Goal: Check status: Check status

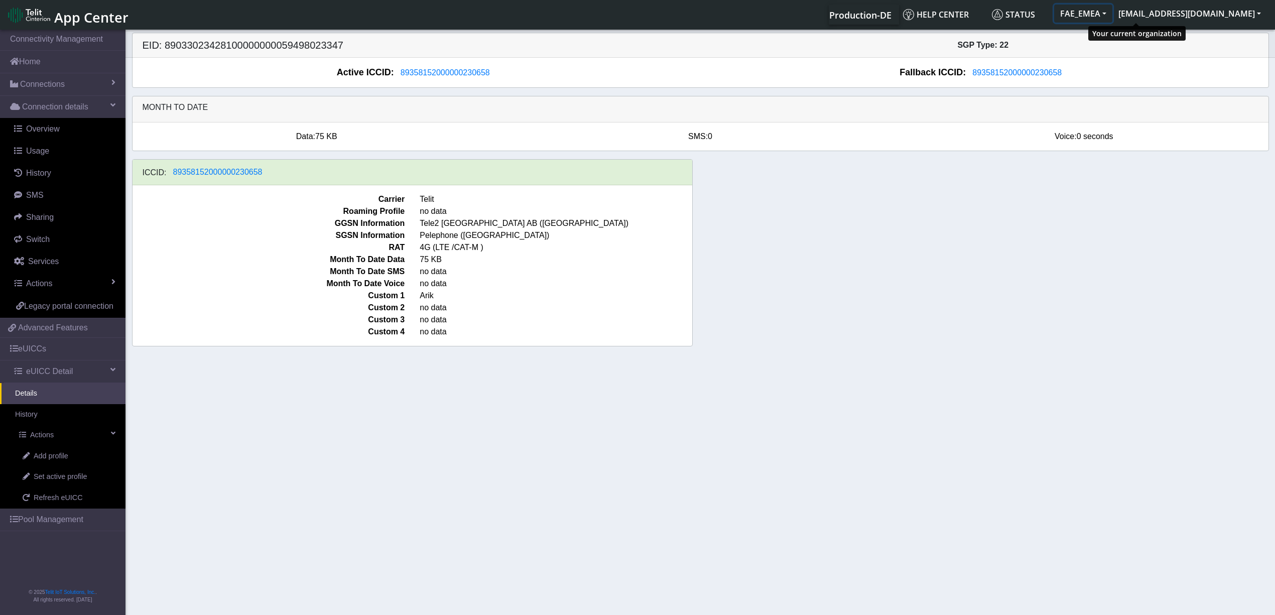
click at [1112, 9] on button "FAE_EMEA" at bounding box center [1083, 14] width 58 height 18
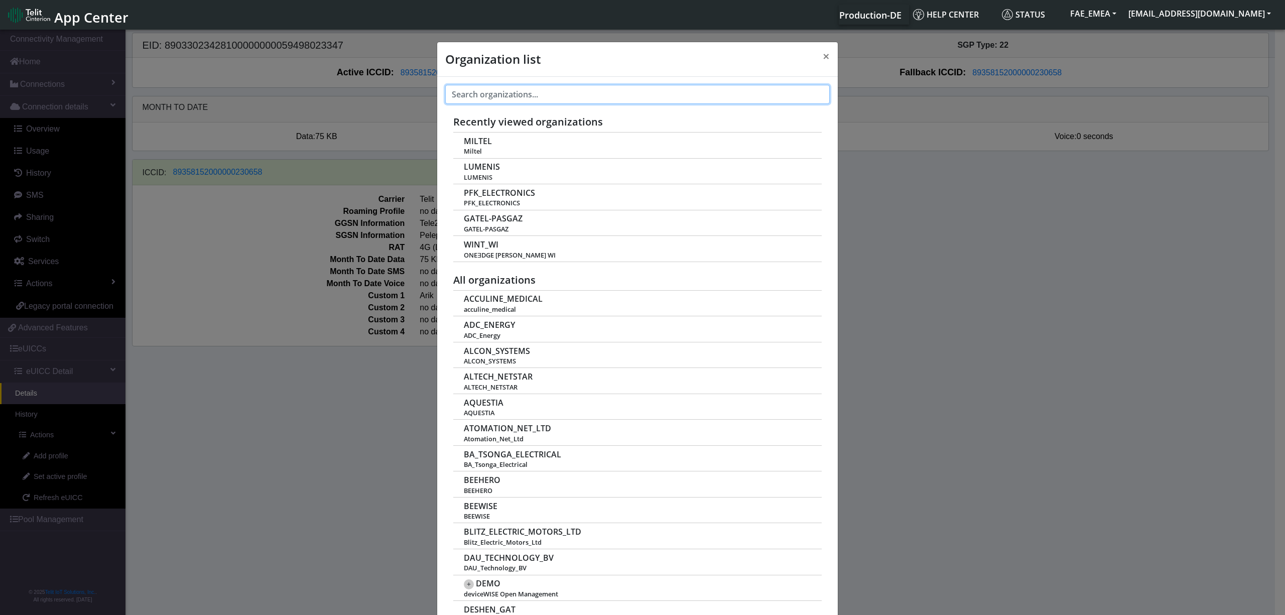
click at [494, 85] on input "text" at bounding box center [637, 94] width 384 height 19
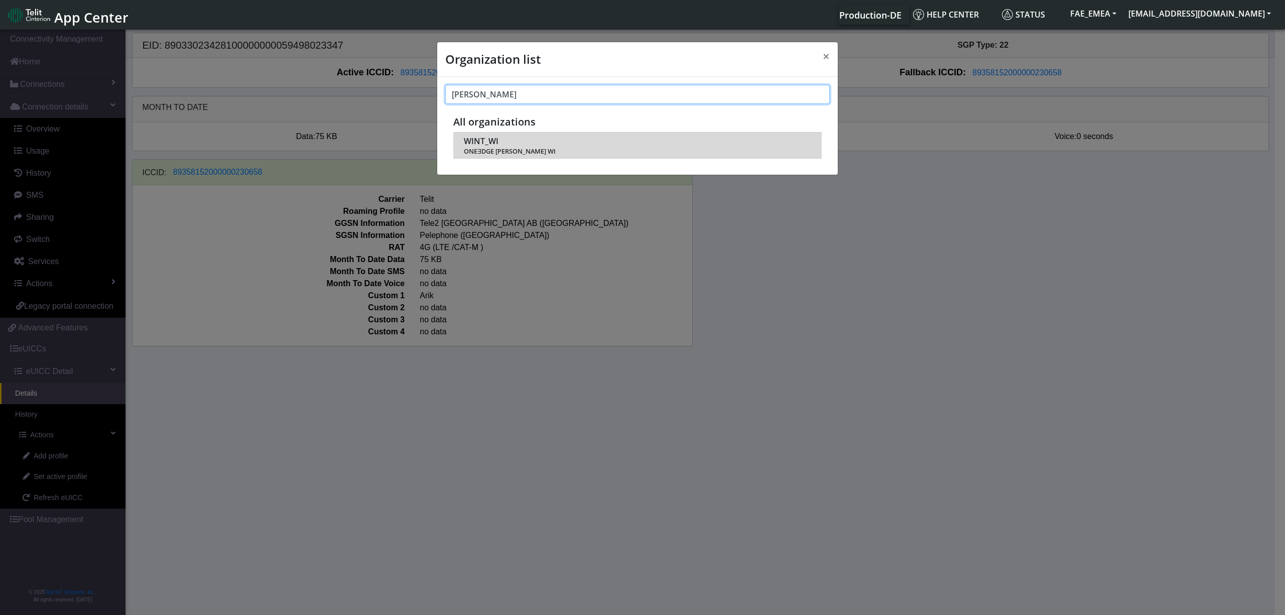
type input "[PERSON_NAME]"
click at [476, 140] on span "WINT_WI" at bounding box center [481, 142] width 35 height 10
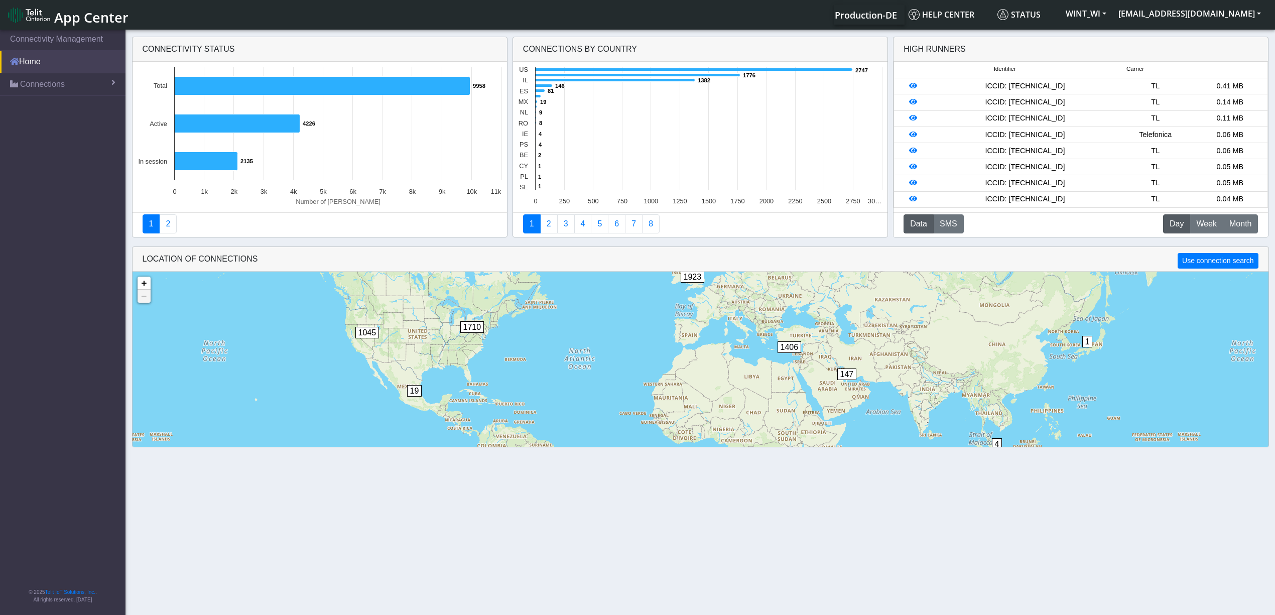
click at [74, 71] on link "Home" at bounding box center [62, 62] width 125 height 22
click at [51, 86] on span "Connections" at bounding box center [42, 84] width 45 height 12
click at [37, 99] on link "List" at bounding box center [62, 105] width 125 height 21
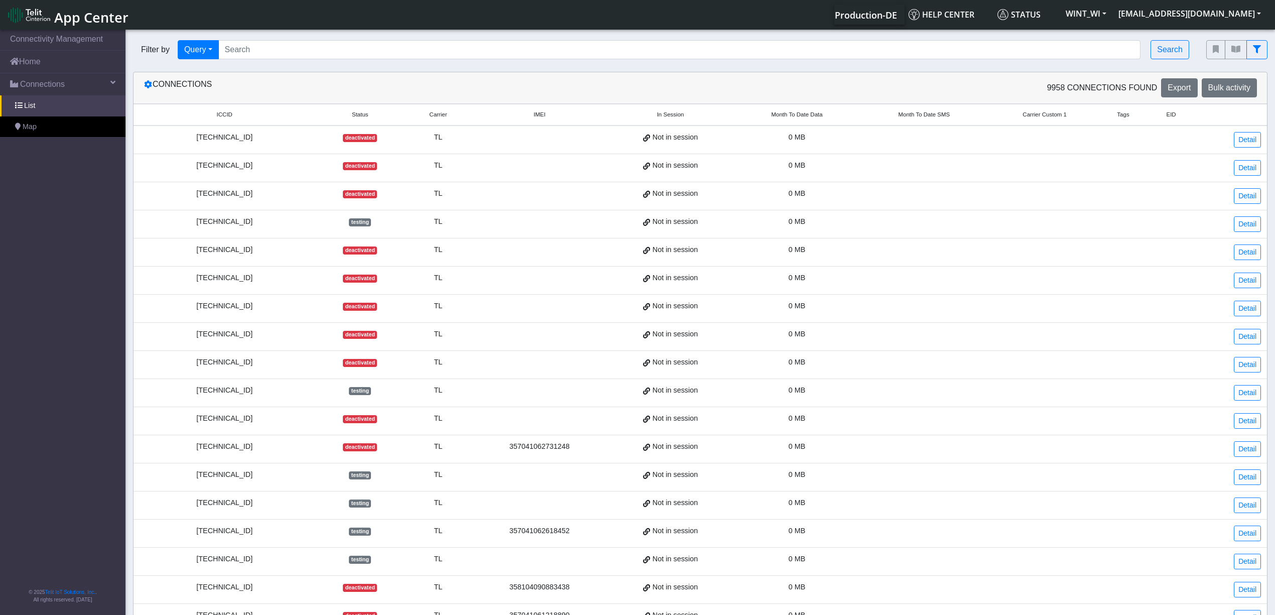
click at [294, 39] on div "Filter by Query Query In Session Not connected Tags Country Operator Search" at bounding box center [661, 50] width 1073 height 34
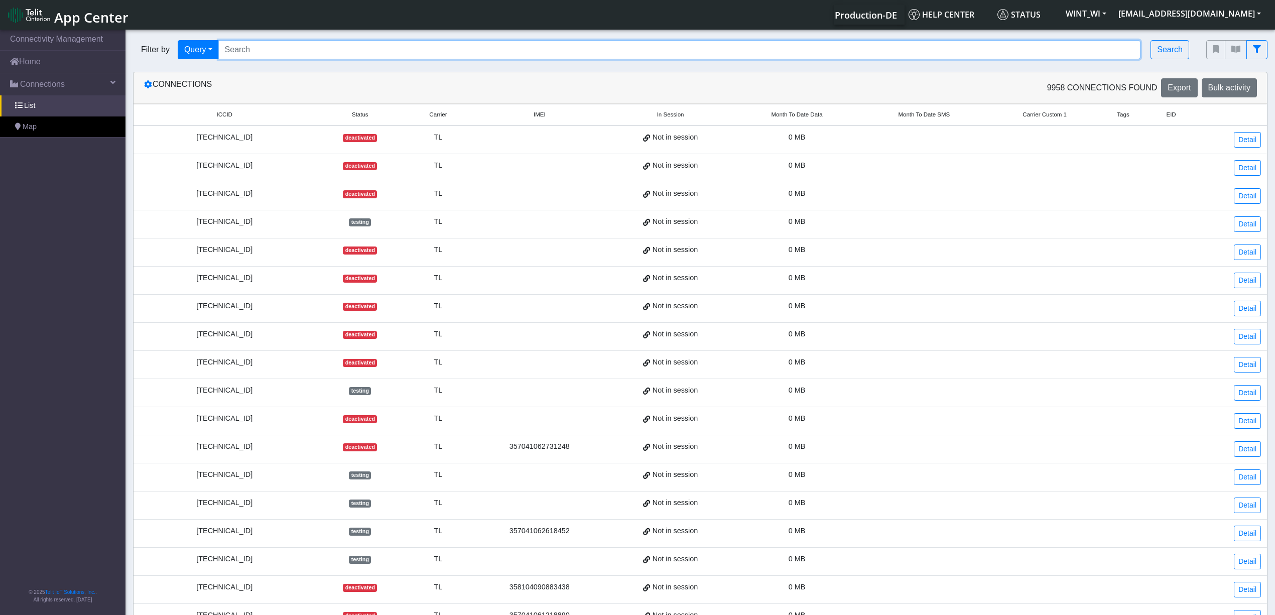
click at [282, 51] on input "Search..." at bounding box center [679, 49] width 922 height 19
paste input "89358151000023628525"
type input "89358151000023628525"
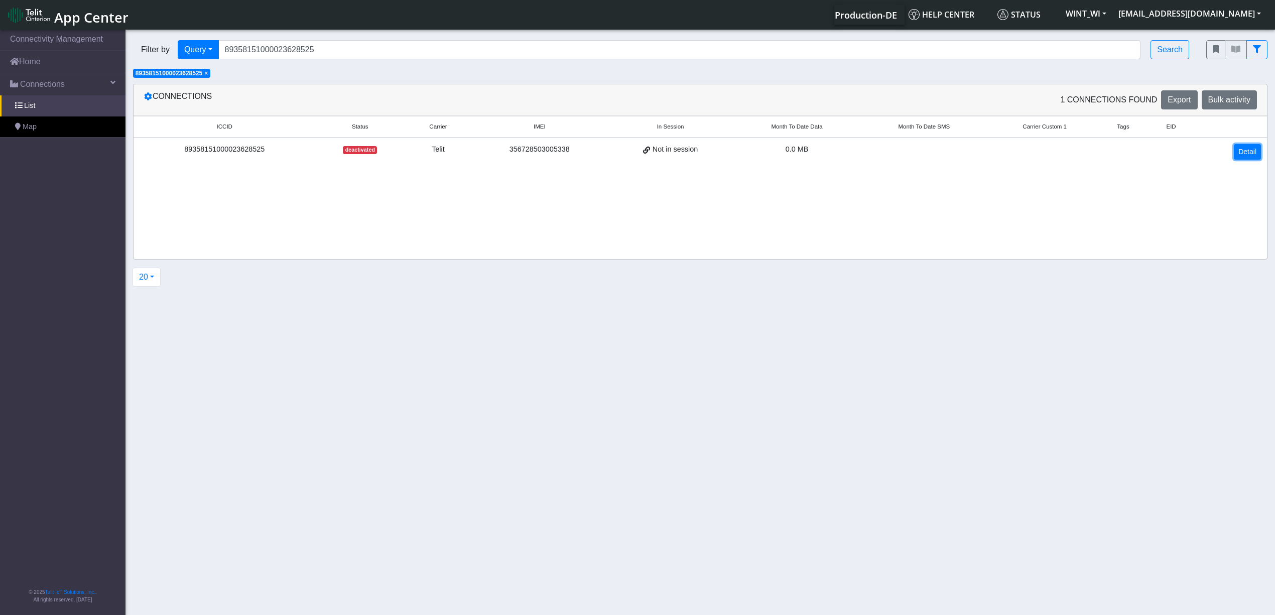
click at [1255, 149] on link "Detail" at bounding box center [1247, 152] width 27 height 16
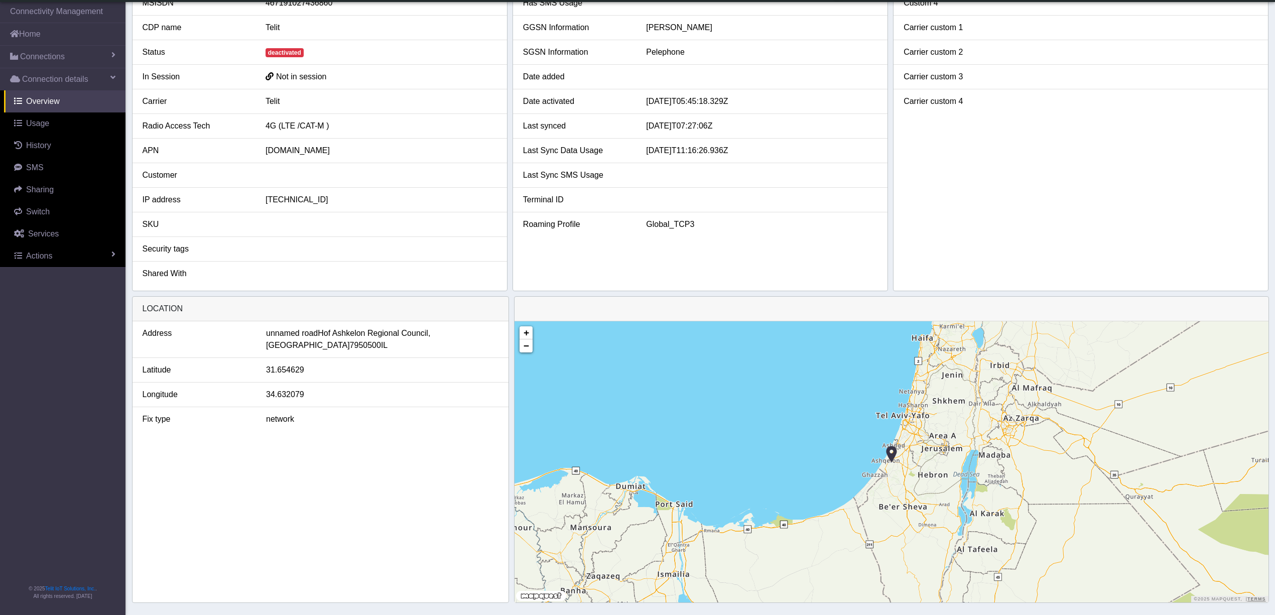
scroll to position [123, 0]
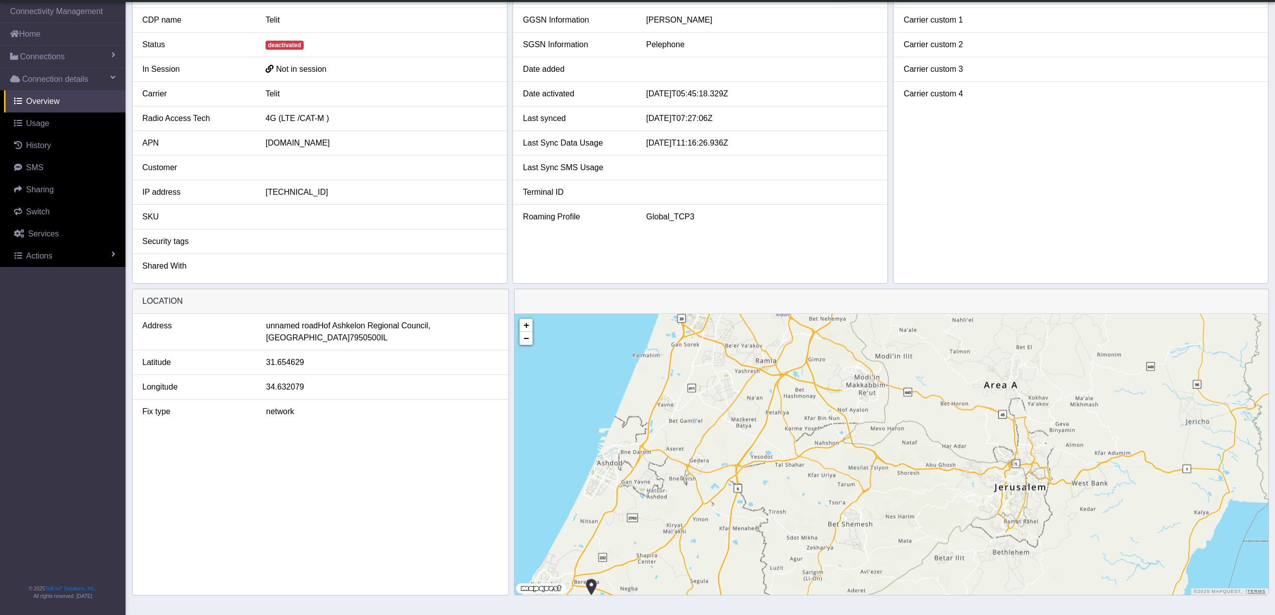
drag, startPoint x: 697, startPoint y: 443, endPoint x: 756, endPoint y: 438, distance: 59.4
click at [756, 438] on div "+ − ©2025 MapQuest, | Terms" at bounding box center [890, 454] width 753 height 281
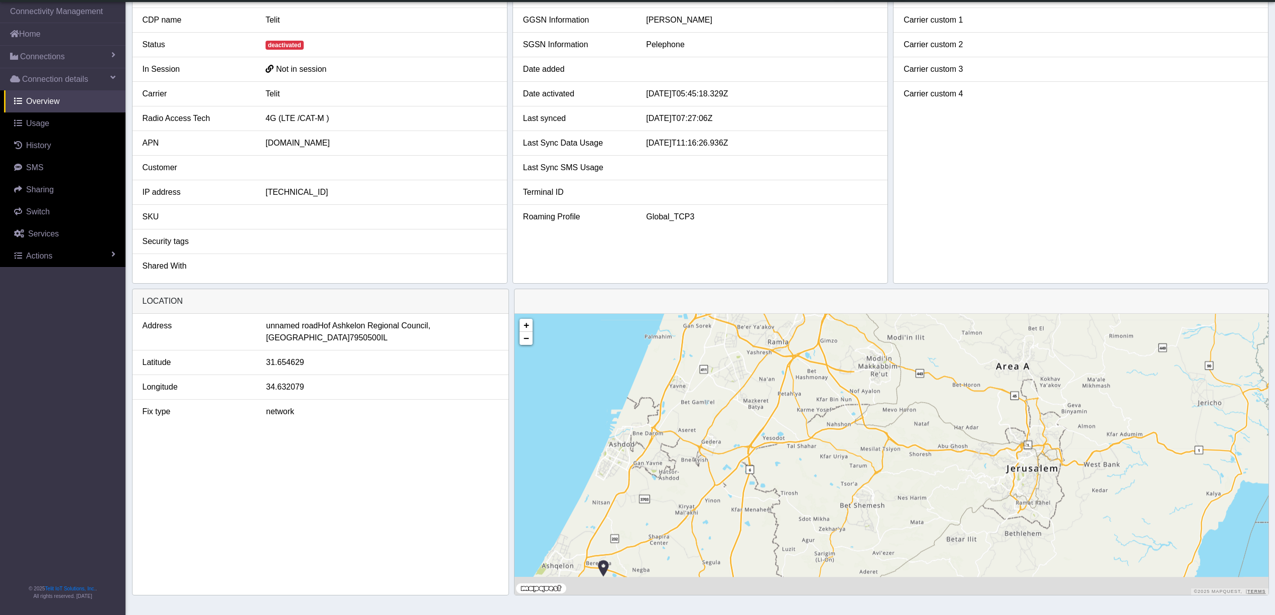
drag, startPoint x: 751, startPoint y: 439, endPoint x: 767, endPoint y: 418, distance: 26.1
click at [767, 418] on div "+ − ©2025 MapQuest, | Terms" at bounding box center [890, 454] width 753 height 281
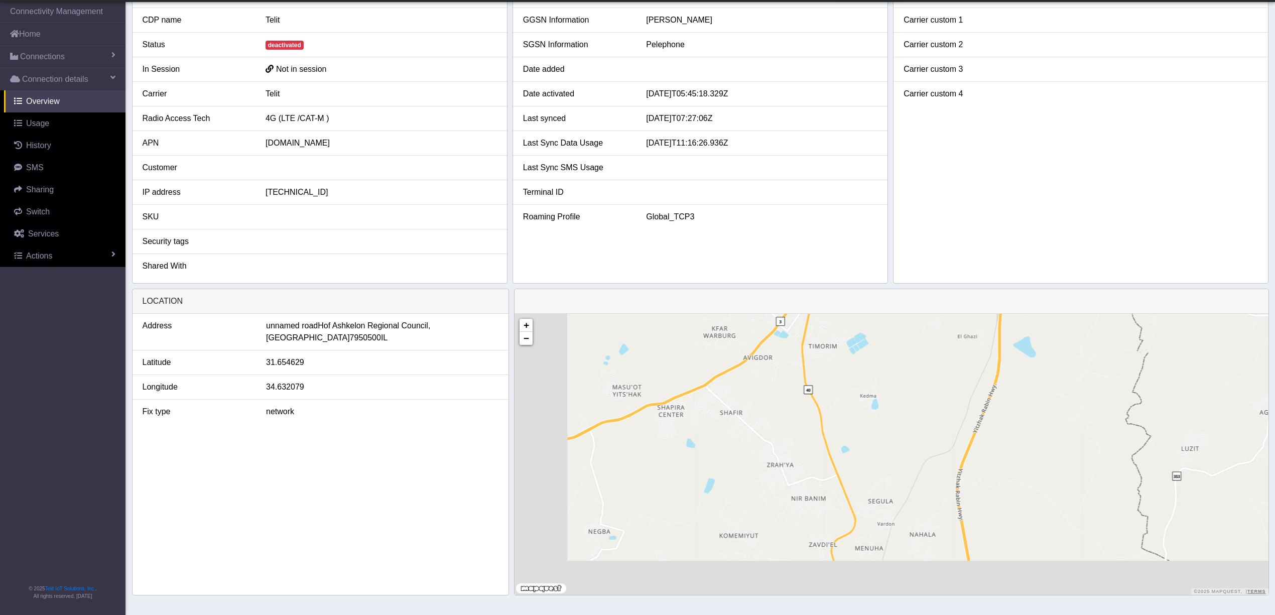
drag, startPoint x: 697, startPoint y: 539, endPoint x: 828, endPoint y: 406, distance: 186.7
click at [828, 406] on div "+ − ©2025 MapQuest, | Terms" at bounding box center [890, 454] width 753 height 281
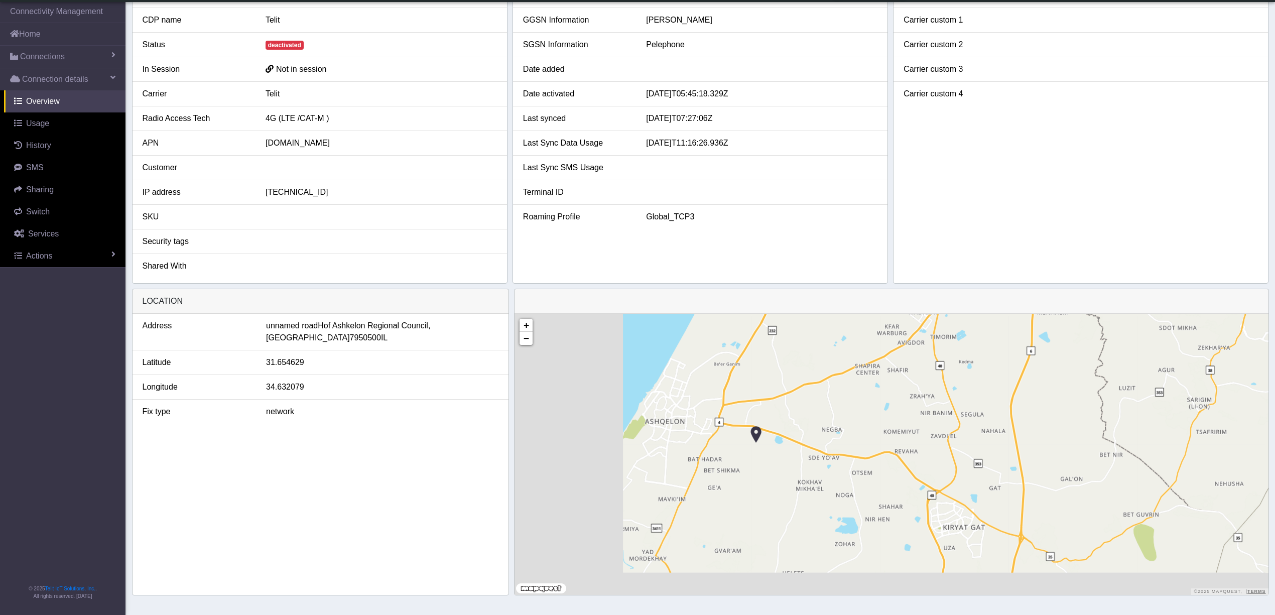
drag, startPoint x: 719, startPoint y: 483, endPoint x: 855, endPoint y: 418, distance: 151.1
click at [855, 418] on div "+ − ©2025 MapQuest, | Terms" at bounding box center [890, 454] width 753 height 281
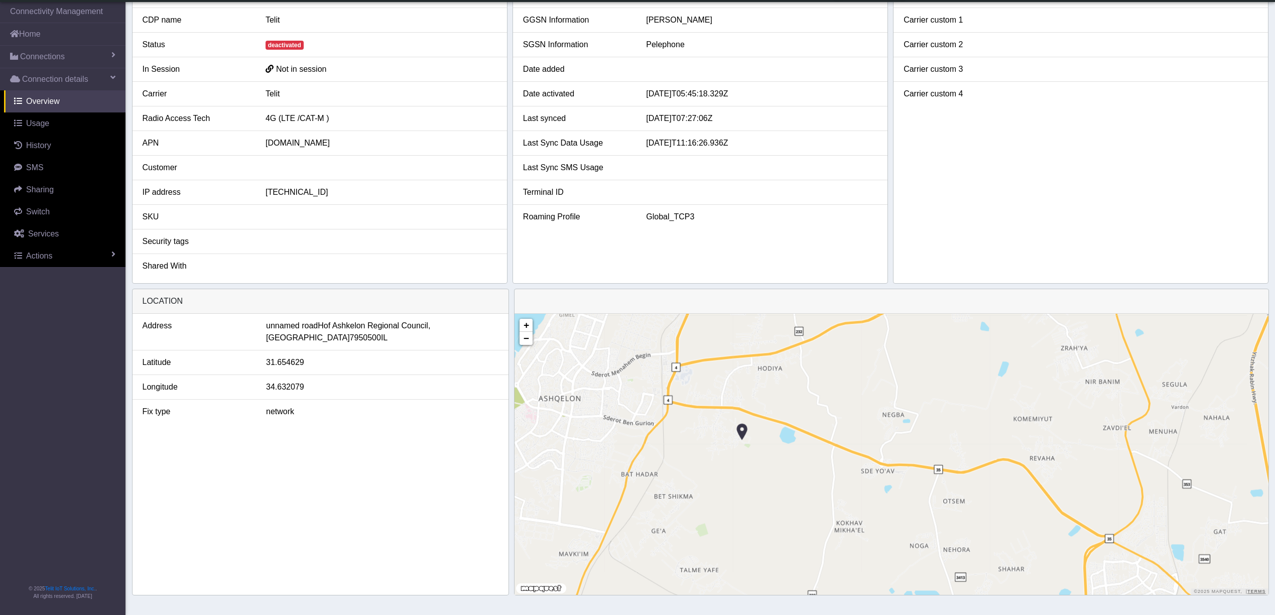
drag, startPoint x: 781, startPoint y: 446, endPoint x: 843, endPoint y: 432, distance: 63.4
click at [843, 432] on div "+ − ©2025 MapQuest, | Terms" at bounding box center [890, 454] width 753 height 281
